Goal: Information Seeking & Learning: Learn about a topic

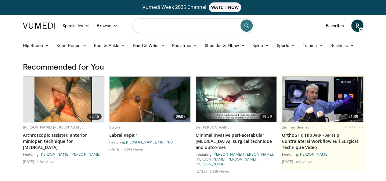
click at [188, 21] on input "Search topics, interventions" at bounding box center [193, 25] width 122 height 15
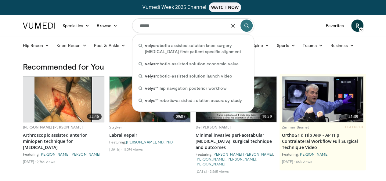
type input "*****"
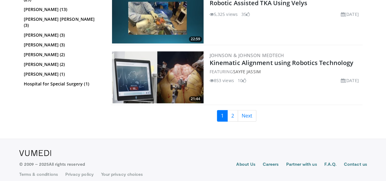
scroll to position [1591, 0]
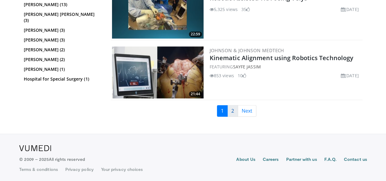
click at [235, 107] on link "2" at bounding box center [232, 111] width 11 height 12
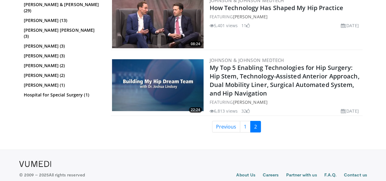
scroll to position [1163, 0]
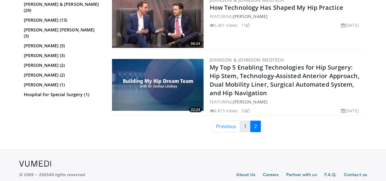
click at [246, 124] on link "1" at bounding box center [245, 126] width 11 height 12
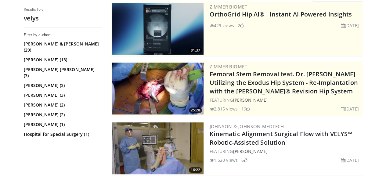
scroll to position [156, 0]
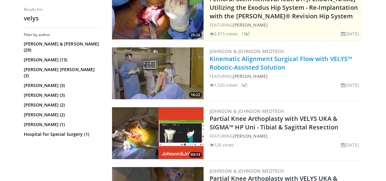
click at [269, 59] on link "Kinematic Alignment Surgical Flow with VELYS™ Robotic-Assisted Solution" at bounding box center [281, 63] width 143 height 17
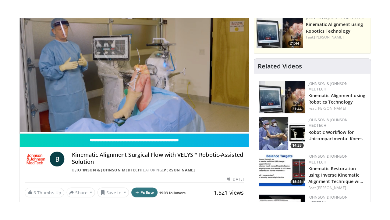
scroll to position [76, 0]
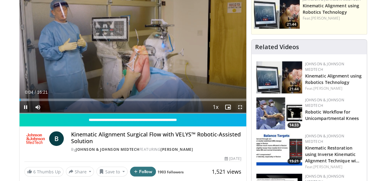
click at [246, 113] on span "Video Player" at bounding box center [240, 107] width 12 height 12
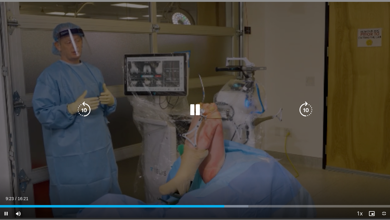
click at [83, 106] on icon "Video Player" at bounding box center [84, 109] width 17 height 17
click at [195, 112] on icon "Video Player" at bounding box center [195, 109] width 17 height 17
click at [196, 116] on icon "Video Player" at bounding box center [195, 109] width 17 height 17
click at [91, 108] on icon "Video Player" at bounding box center [84, 109] width 17 height 17
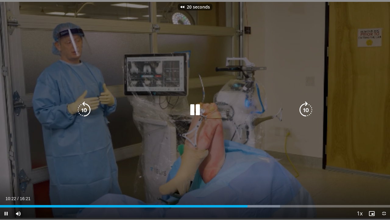
click at [91, 108] on icon "Video Player" at bounding box center [84, 109] width 17 height 17
click at [76, 111] on icon "Video Player" at bounding box center [84, 109] width 17 height 17
click at [78, 111] on icon "Video Player" at bounding box center [84, 109] width 17 height 17
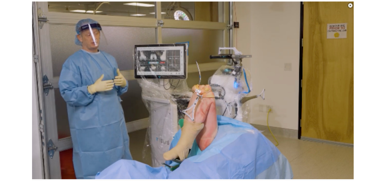
scroll to position [215, 0]
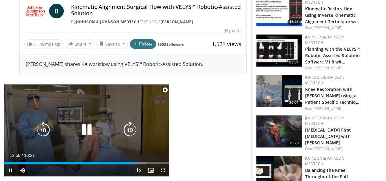
click at [82, 128] on icon "Video Player" at bounding box center [86, 129] width 17 height 17
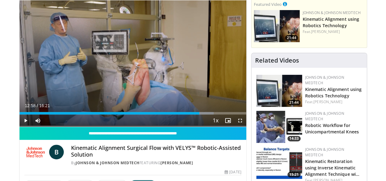
scroll to position [63, 0]
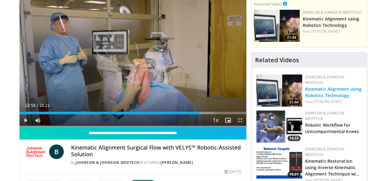
click at [334, 89] on link "Kinematic Alignment using Robotics Technology" at bounding box center [333, 92] width 57 height 12
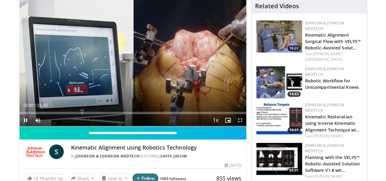
scroll to position [65, 0]
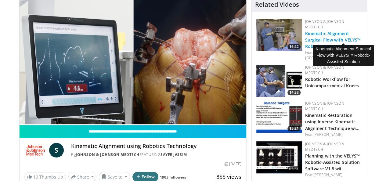
click at [324, 35] on link "Kinematic Alignment Surgical Flow with VELYS™ Robotic-Assisted Solut…" at bounding box center [333, 39] width 56 height 19
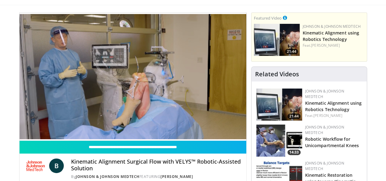
scroll to position [49, 0]
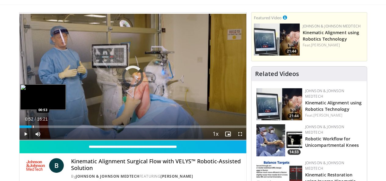
click at [20, 128] on div "Loaded : 4.04% 00:04 00:53" at bounding box center [133, 126] width 227 height 2
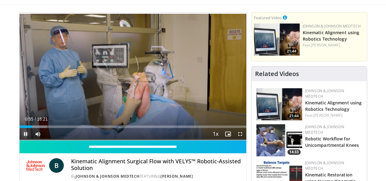
click at [20, 139] on span "Video Player" at bounding box center [26, 134] width 12 height 12
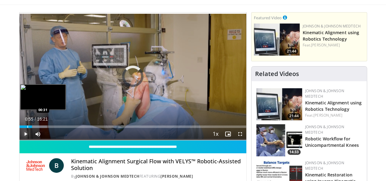
click at [27, 128] on div "Progress Bar" at bounding box center [27, 126] width 1 height 2
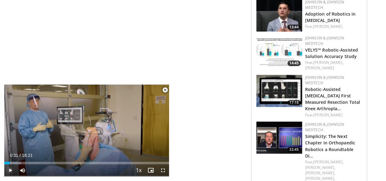
scroll to position [463, 0]
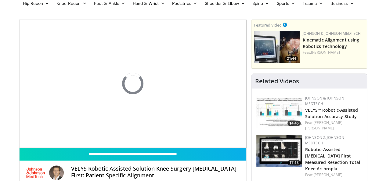
scroll to position [42, 0]
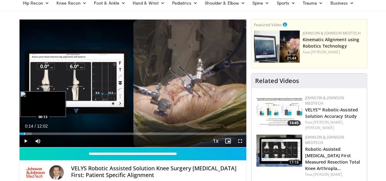
click at [24, 135] on div "Progress Bar" at bounding box center [24, 133] width 1 height 2
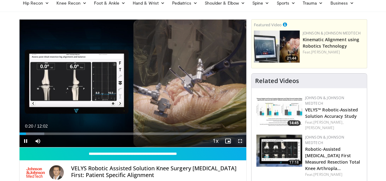
click at [246, 147] on span "Video Player" at bounding box center [240, 141] width 12 height 12
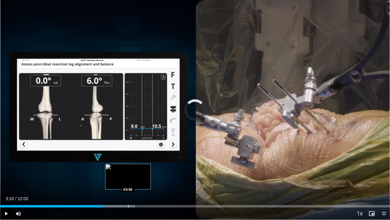
click at [128, 181] on div "Loaded : 34.63% 03:56 03:56" at bounding box center [195, 206] width 390 height 2
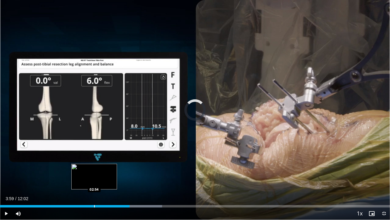
click at [94, 181] on div "Loaded : 41.55% 02:54 02:54" at bounding box center [195, 206] width 390 height 2
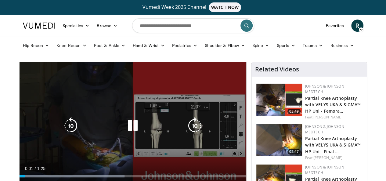
click at [124, 134] on icon "Video Player" at bounding box center [132, 125] width 17 height 17
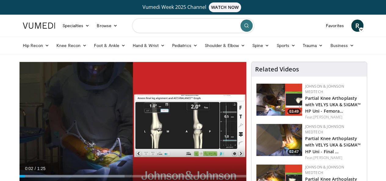
click at [160, 20] on input "Search topics, interventions" at bounding box center [193, 25] width 122 height 15
type input "**********"
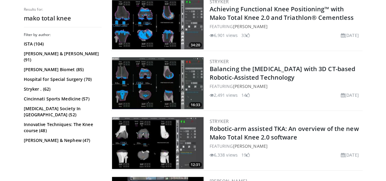
scroll to position [625, 0]
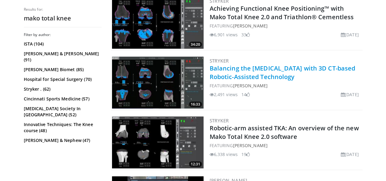
click at [242, 73] on link "Balancing the Valgus Knee with 3D CT-based Robotic-Assisted Technology" at bounding box center [283, 72] width 146 height 17
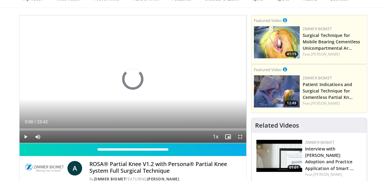
scroll to position [47, 0]
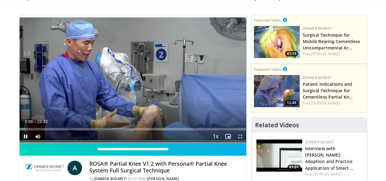
click at [20, 142] on span "Video Player" at bounding box center [26, 136] width 12 height 12
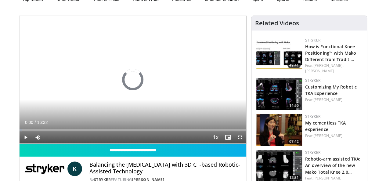
scroll to position [46, 0]
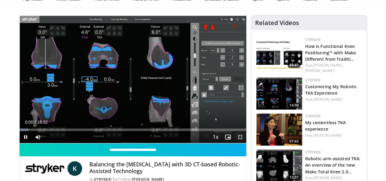
click at [245, 143] on span "Video Player" at bounding box center [240, 137] width 12 height 12
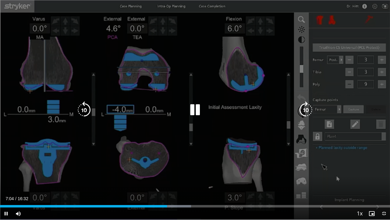
click at [238, 148] on div "10 seconds Tap to unmute" at bounding box center [195, 109] width 390 height 219
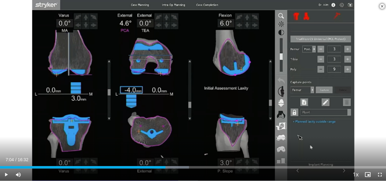
scroll to position [127, 0]
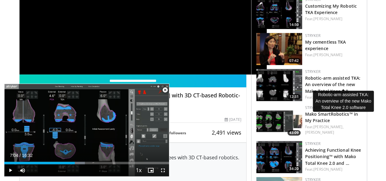
click at [341, 76] on h3 "Robotic-arm assisted TKA: An overview of the new Mako Total Knee 2.0…" at bounding box center [333, 83] width 57 height 19
click at [341, 79] on link "Robotic-arm assisted TKA: An overview of the new Mako Total Knee 2.0…" at bounding box center [333, 84] width 56 height 19
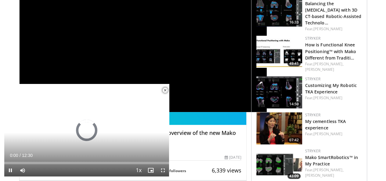
scroll to position [92, 0]
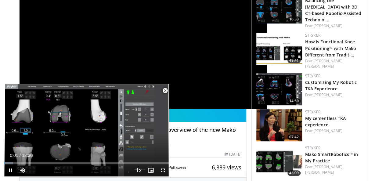
click at [165, 91] on span "Video Player" at bounding box center [165, 90] width 12 height 12
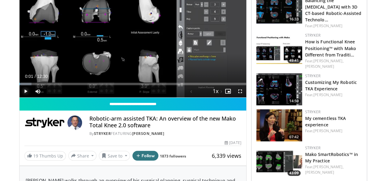
click at [20, 97] on span "Video Player" at bounding box center [26, 91] width 12 height 12
click at [245, 97] on span "Video Player" at bounding box center [240, 91] width 12 height 12
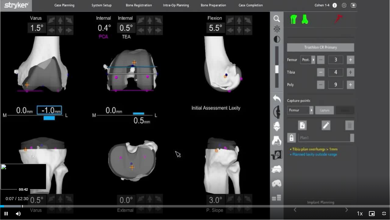
click at [22, 181] on div "Loaded : 5.33% 00:07 00:42" at bounding box center [195, 204] width 390 height 6
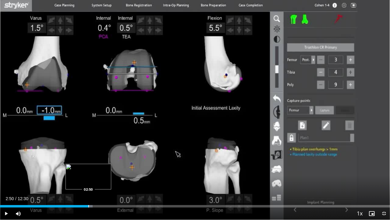
click at [88, 181] on div "Loaded : 23.78% 02:50 02:50" at bounding box center [195, 206] width 390 height 2
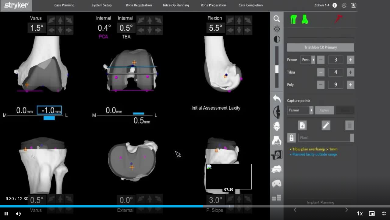
click at [229, 181] on div "Progress Bar" at bounding box center [229, 206] width 1 height 2
click at [236, 181] on div "Progress Bar" at bounding box center [236, 206] width 1 height 2
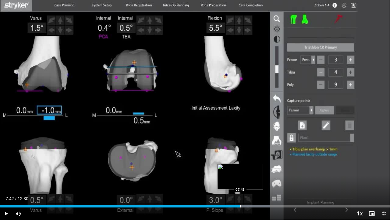
click at [240, 181] on div "Progress Bar" at bounding box center [240, 206] width 1 height 2
